Goal: Information Seeking & Learning: Check status

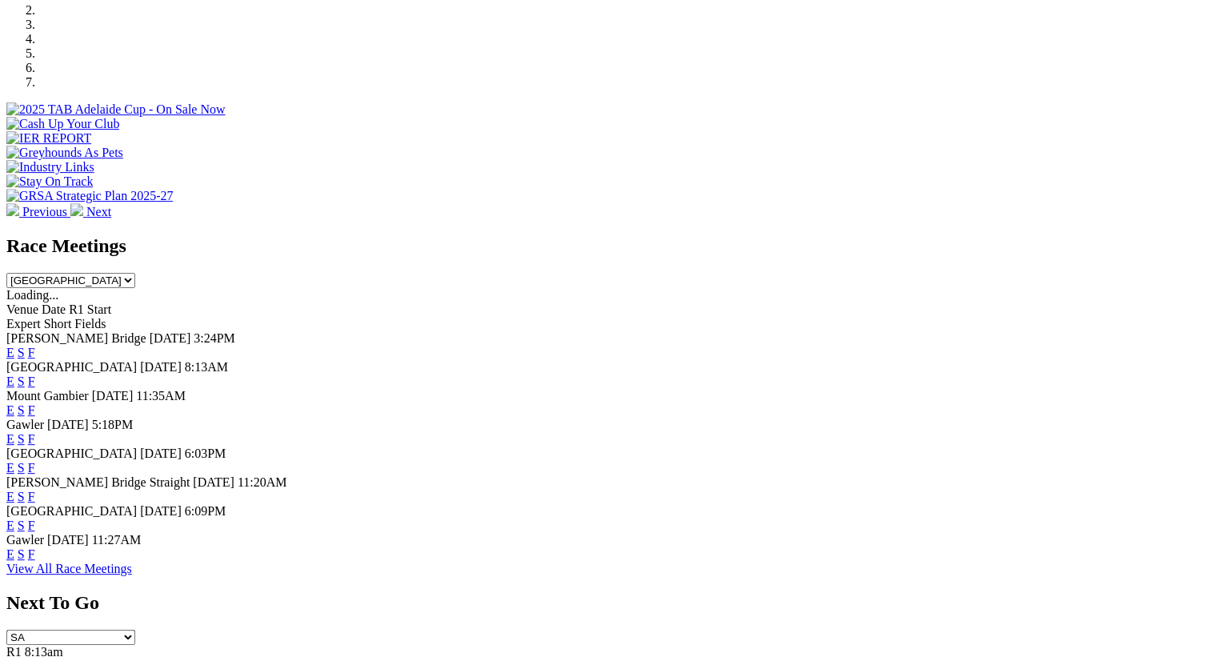
scroll to position [572, 0]
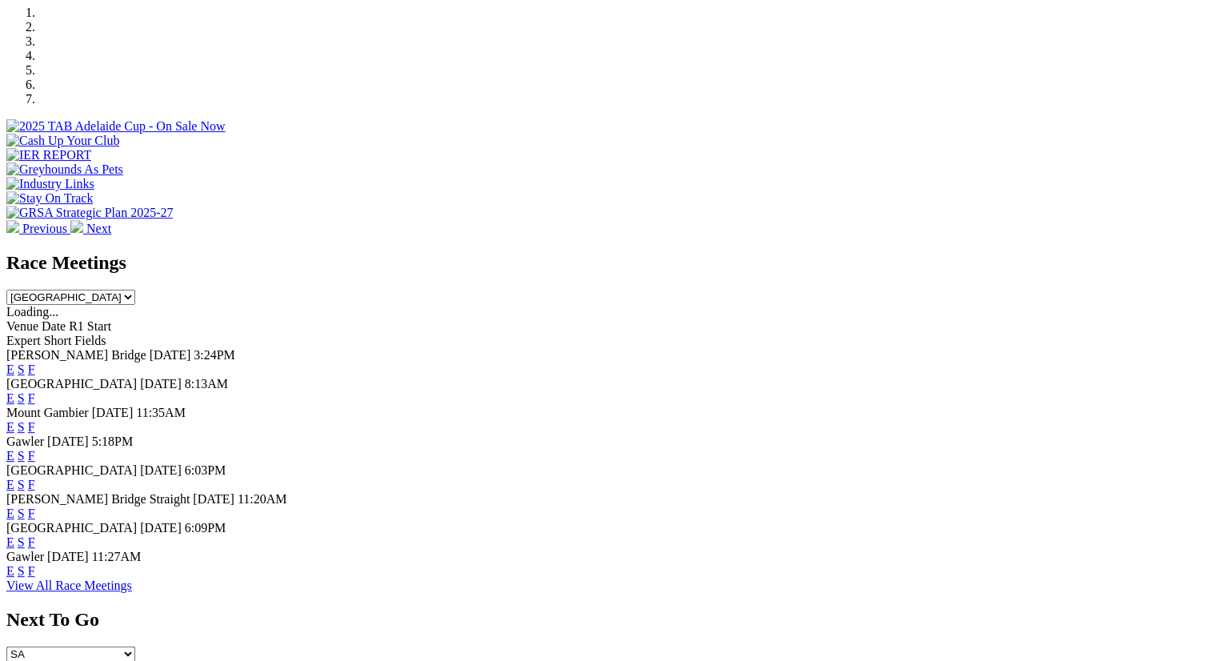
click at [35, 363] on link "F" at bounding box center [31, 370] width 7 height 14
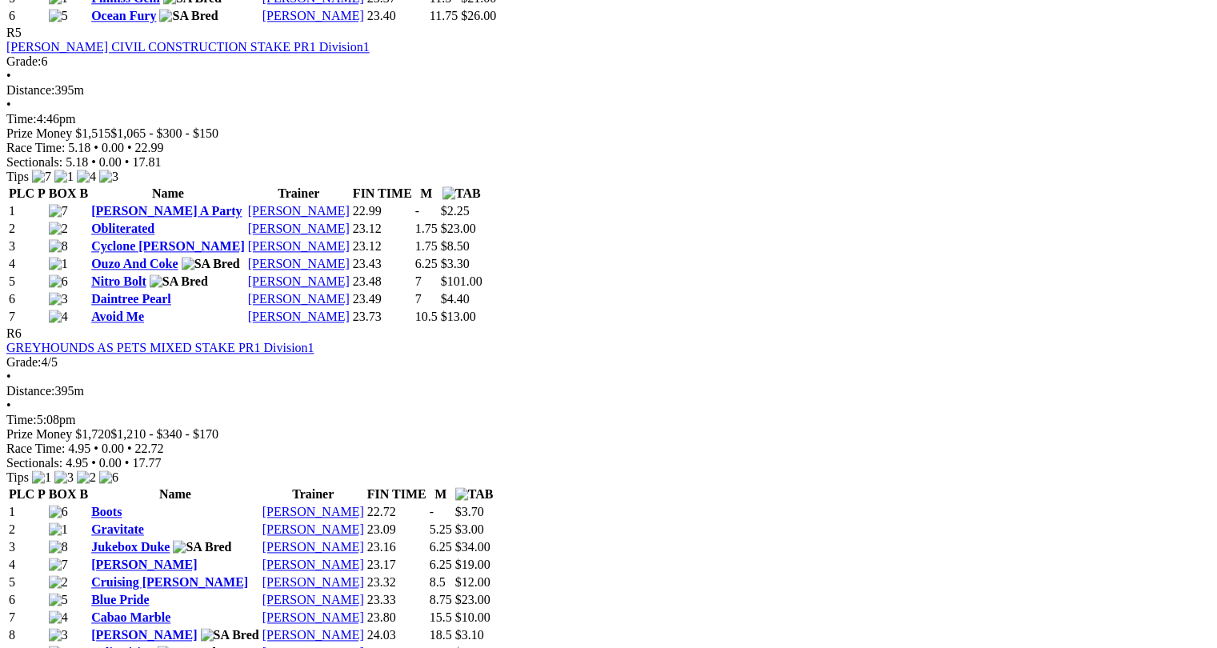
scroll to position [2046, 0]
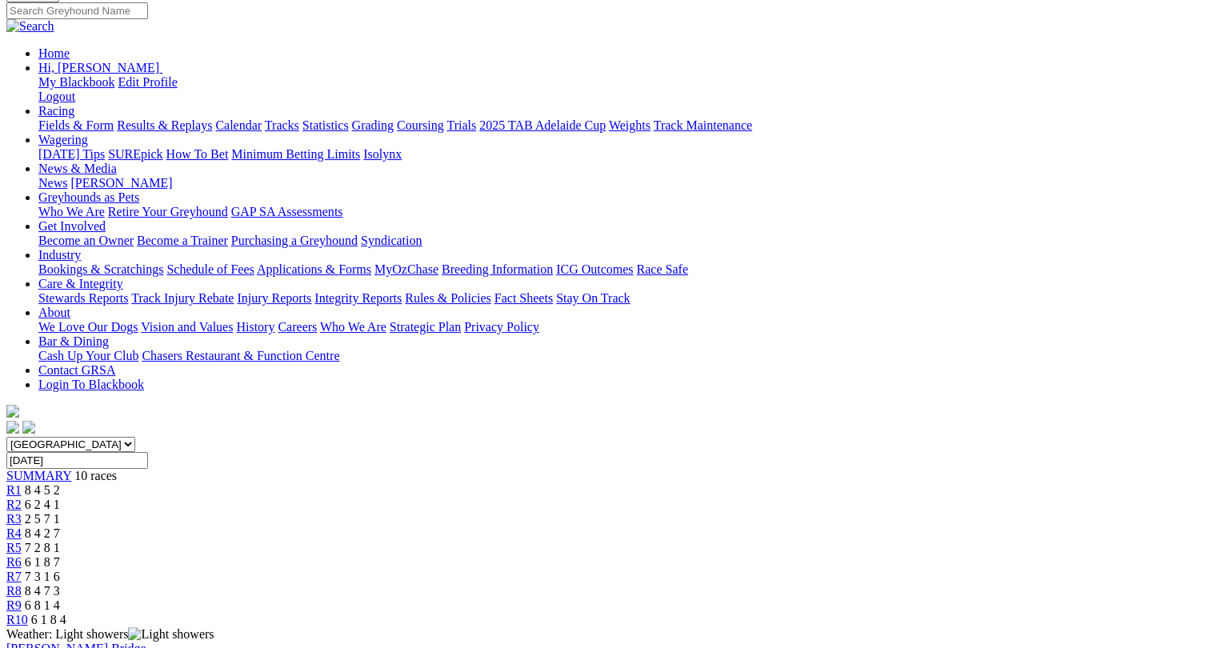
scroll to position [154, 0]
